Goal: Navigation & Orientation: Find specific page/section

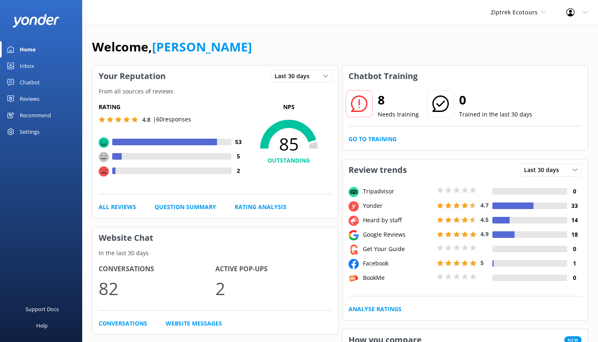
click at [25, 45] on div "Home" at bounding box center [28, 49] width 16 height 16
